Goal: Task Accomplishment & Management: Use online tool/utility

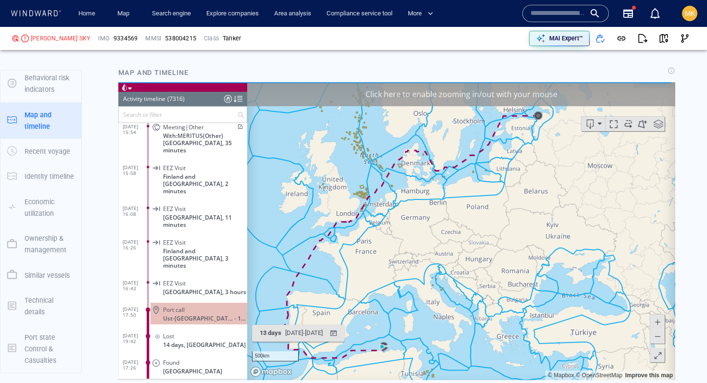
scroll to position [193352, 0]
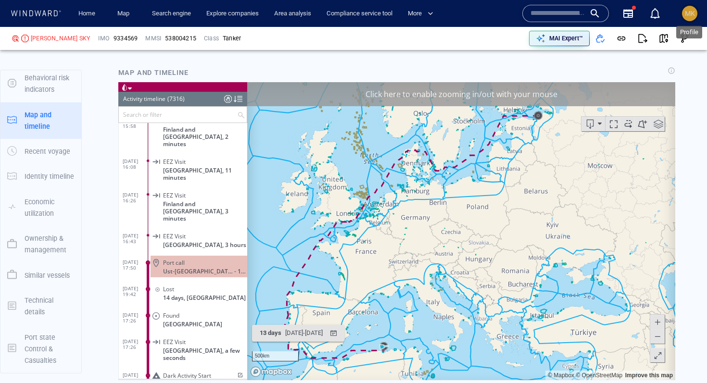
click at [692, 14] on span "MK" at bounding box center [690, 14] width 10 height 8
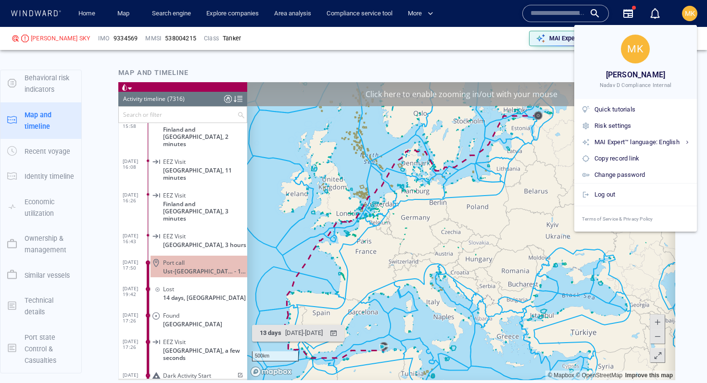
click at [535, 68] on div at bounding box center [353, 191] width 707 height 383
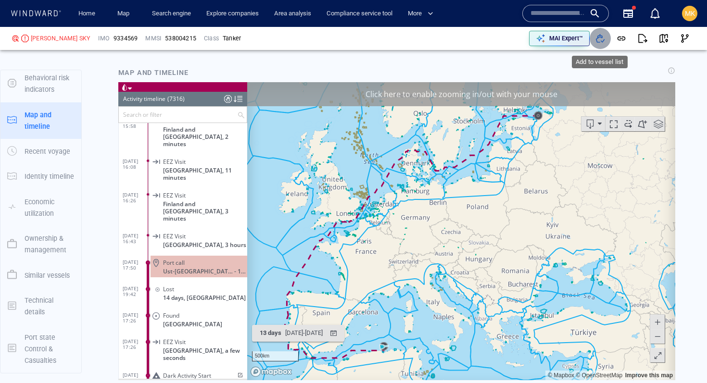
click at [606, 44] on button "button" at bounding box center [600, 38] width 21 height 21
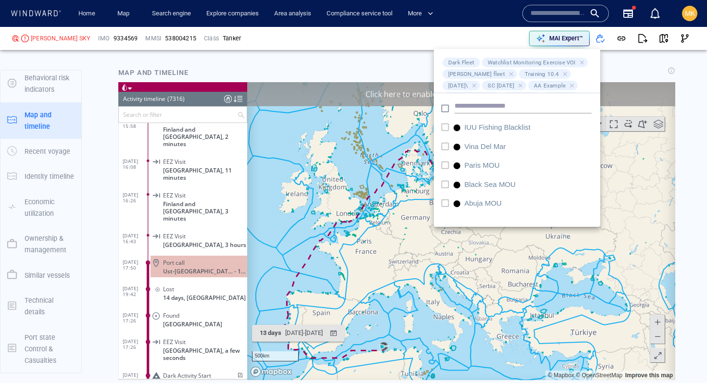
click at [397, 70] on div at bounding box center [353, 191] width 707 height 383
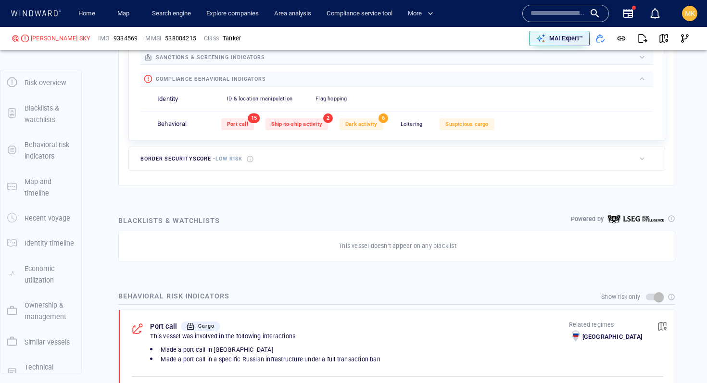
scroll to position [443, 0]
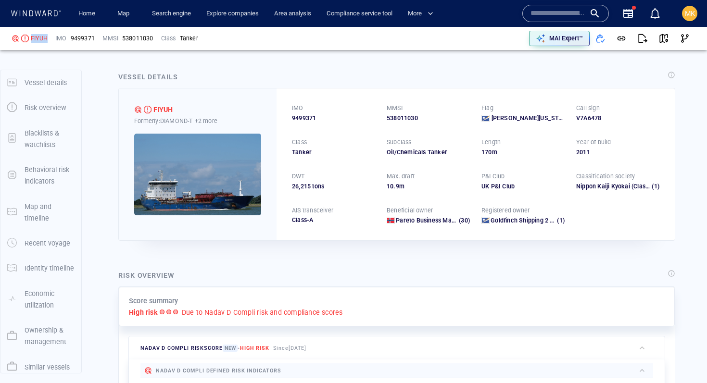
scroll to position [26, 0]
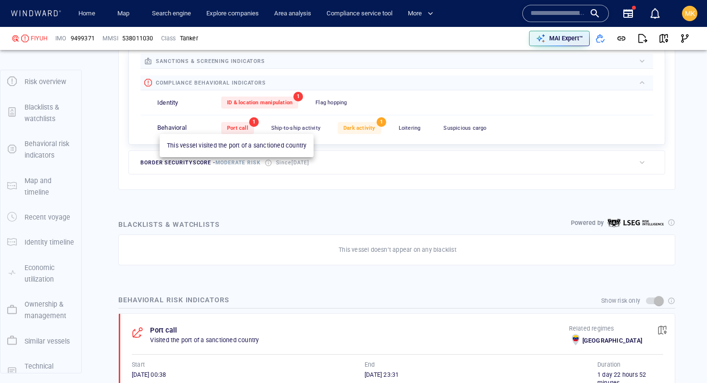
click at [250, 131] on div "Port call" at bounding box center [237, 128] width 33 height 12
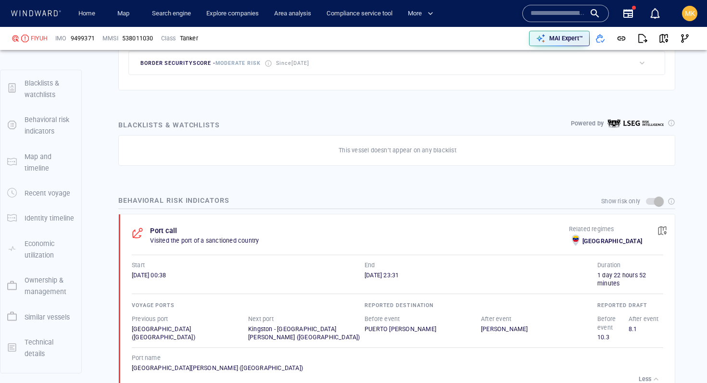
scroll to position [537, 0]
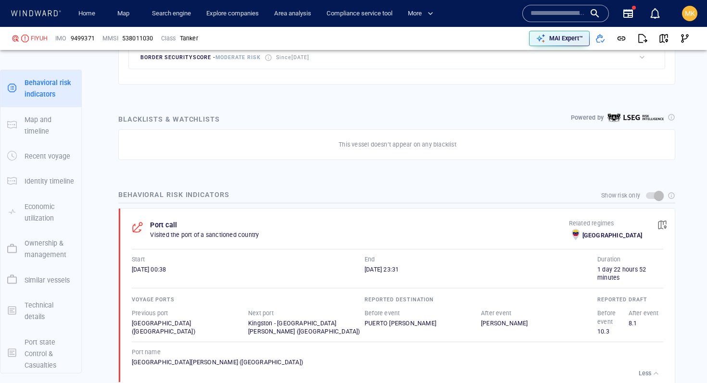
click at [658, 225] on span "button" at bounding box center [663, 225] width 10 height 10
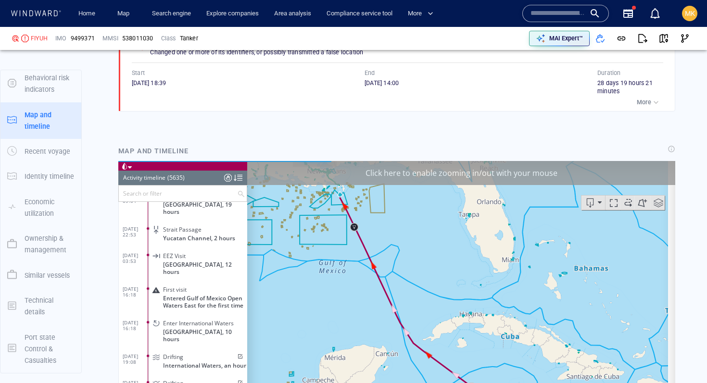
scroll to position [148883, 0]
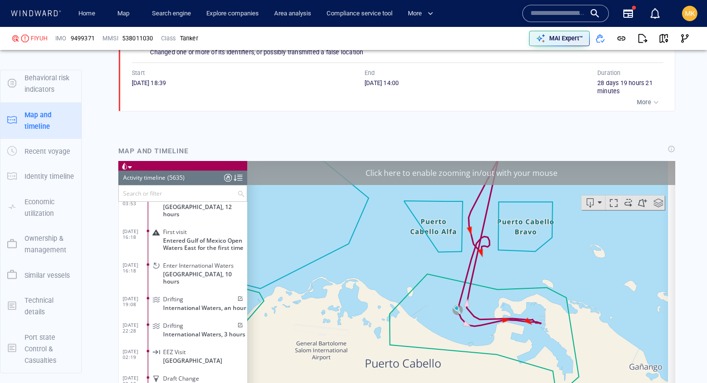
click at [239, 296] on span at bounding box center [239, 299] width 8 height 6
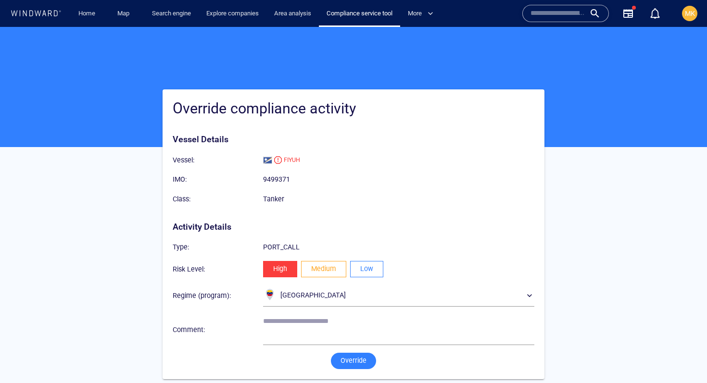
click at [360, 270] on span "Low" at bounding box center [366, 269] width 13 height 12
click at [381, 318] on textarea at bounding box center [398, 329] width 271 height 25
click at [325, 323] on textarea "**********" at bounding box center [398, 329] width 271 height 25
type textarea "**********"
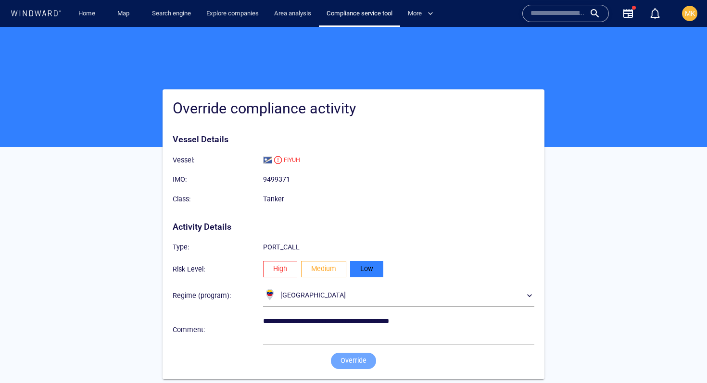
click at [356, 356] on span "Override" at bounding box center [354, 361] width 26 height 12
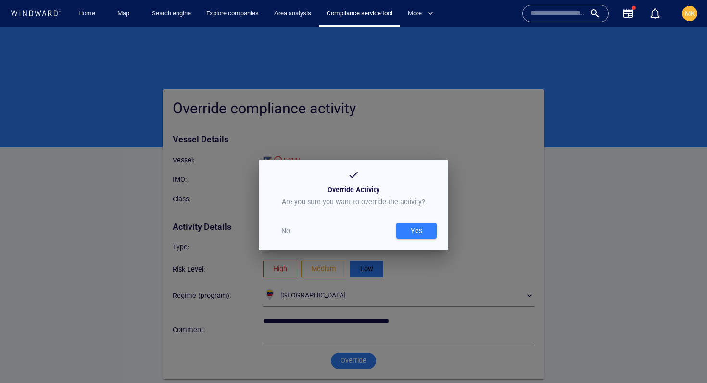
click at [409, 233] on div "Yes" at bounding box center [416, 231] width 15 height 16
